Goal: Check status: Check status

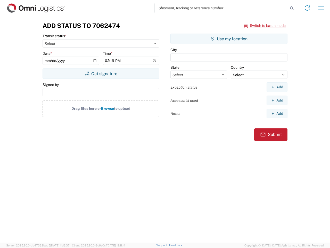
click at [222, 8] on input "search" at bounding box center [222, 8] width 134 height 10
click at [292, 8] on icon at bounding box center [292, 8] width 7 height 7
click at [308, 8] on icon at bounding box center [307, 8] width 8 height 8
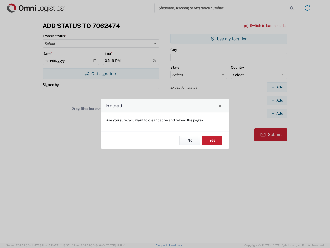
click at [322, 8] on div "Reload Are you sure, you want to clear cache and reload the page? No Yes" at bounding box center [165, 124] width 330 height 248
click at [265, 26] on div "Reload Are you sure, you want to clear cache and reload the page? No Yes" at bounding box center [165, 124] width 330 height 248
click at [101, 74] on div "Reload Are you sure, you want to clear cache and reload the page? No Yes" at bounding box center [165, 124] width 330 height 248
click at [229, 39] on div "Reload Are you sure, you want to clear cache and reload the page? No Yes" at bounding box center [165, 124] width 330 height 248
click at [277, 87] on div "Reload Are you sure, you want to clear cache and reload the page? No Yes" at bounding box center [165, 124] width 330 height 248
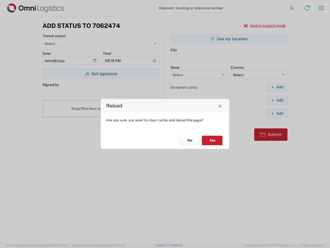
click at [277, 100] on div "Reload Are you sure, you want to clear cache and reload the page? No Yes" at bounding box center [165, 124] width 330 height 248
click at [277, 113] on div "Reload Are you sure, you want to clear cache and reload the page? No Yes" at bounding box center [165, 124] width 330 height 248
